Goal: Information Seeking & Learning: Learn about a topic

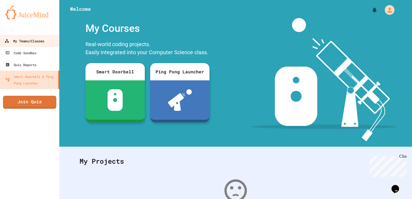
click at [15, 37] on link "My Teams/Classes" at bounding box center [29, 41] width 61 height 12
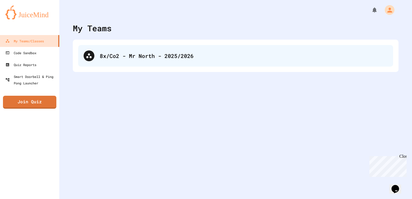
click at [104, 52] on div "8x/Co2 - Mr North - 2025/2026" at bounding box center [244, 56] width 288 height 8
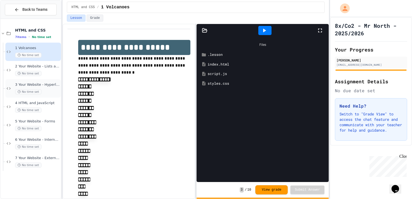
click at [25, 85] on span "3 Your Website - Hyperlinks and Images" at bounding box center [37, 85] width 45 height 5
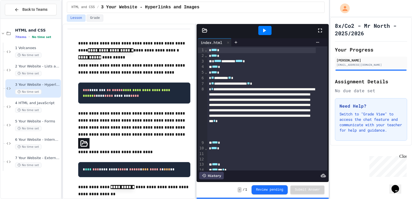
click at [201, 33] on div at bounding box center [263, 30] width 132 height 13
click at [203, 30] on icon at bounding box center [204, 30] width 5 height 5
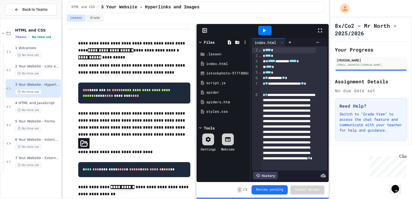
click at [205, 29] on icon at bounding box center [204, 30] width 5 height 5
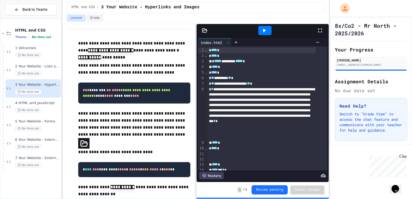
click at [259, 28] on div at bounding box center [264, 30] width 13 height 9
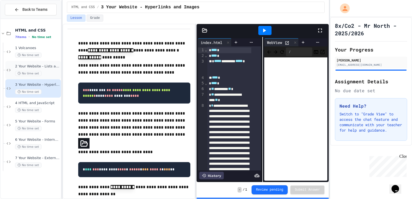
click at [44, 70] on div "2 Your Website - Lists and Styles No time set" at bounding box center [37, 70] width 45 height 12
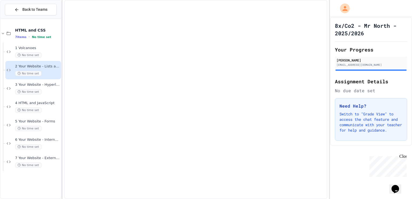
click at [33, 87] on span "3 Your Website - Hyperlinks and Images" at bounding box center [37, 85] width 45 height 5
